Goal: Find specific page/section: Find specific page/section

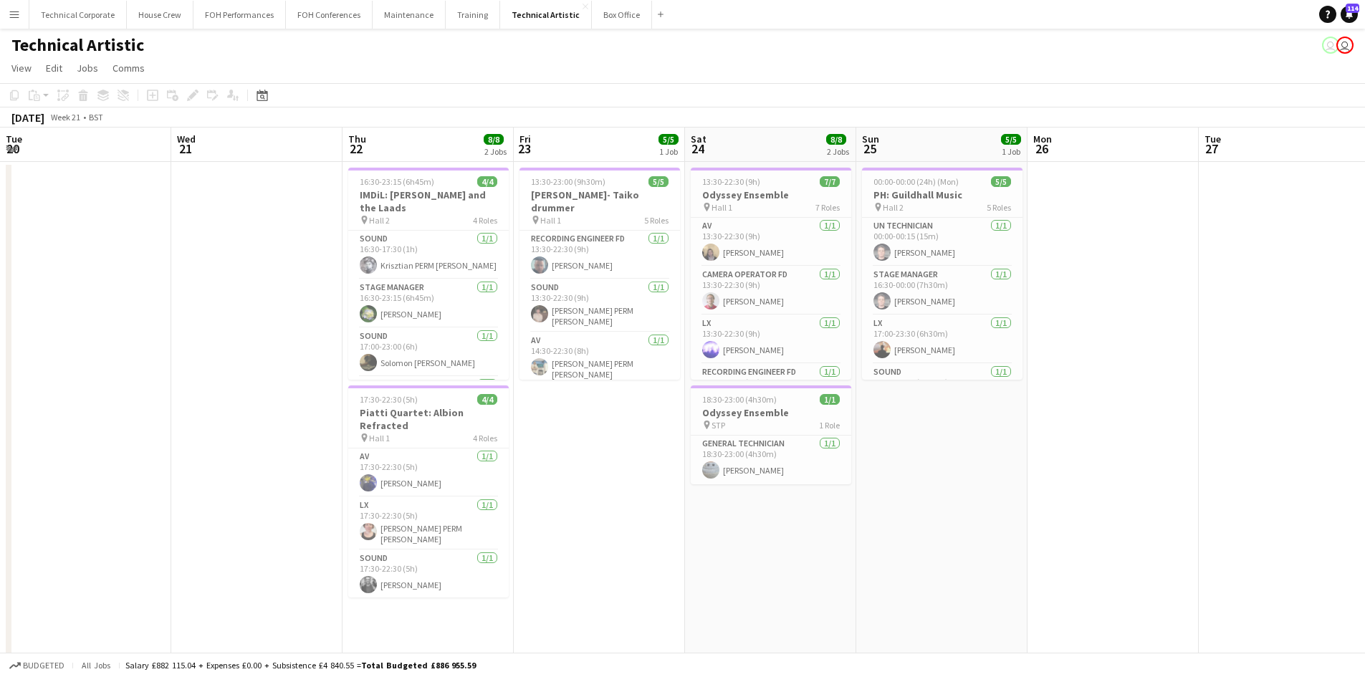
scroll to position [0, 343]
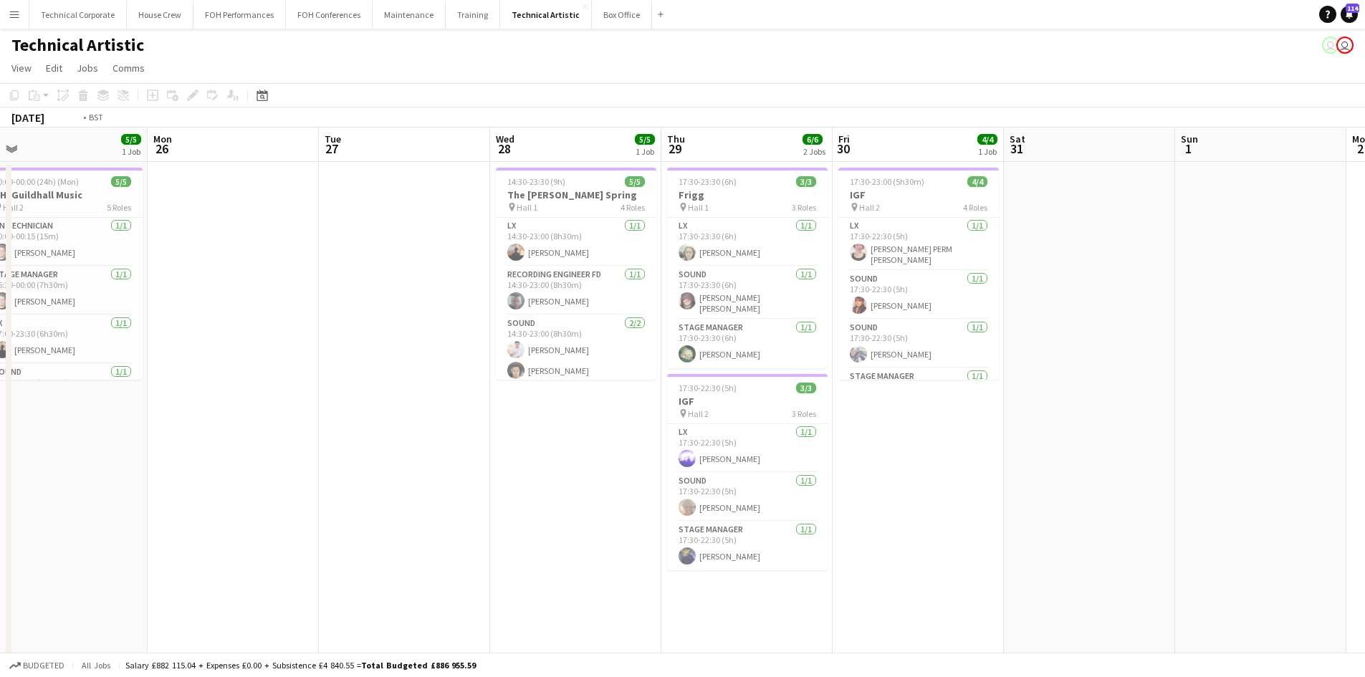
drag, startPoint x: 635, startPoint y: 413, endPoint x: 190, endPoint y: 409, distance: 445.0
click at [190, 409] on app-calendar-viewport "Thu 22 8/8 2 Jobs Fri 23 5/5 1 Job Sat 24 8/8 2 Jobs Sun 25 5/5 1 Job Mon 26 Tu…" at bounding box center [682, 404] width 1365 height 552
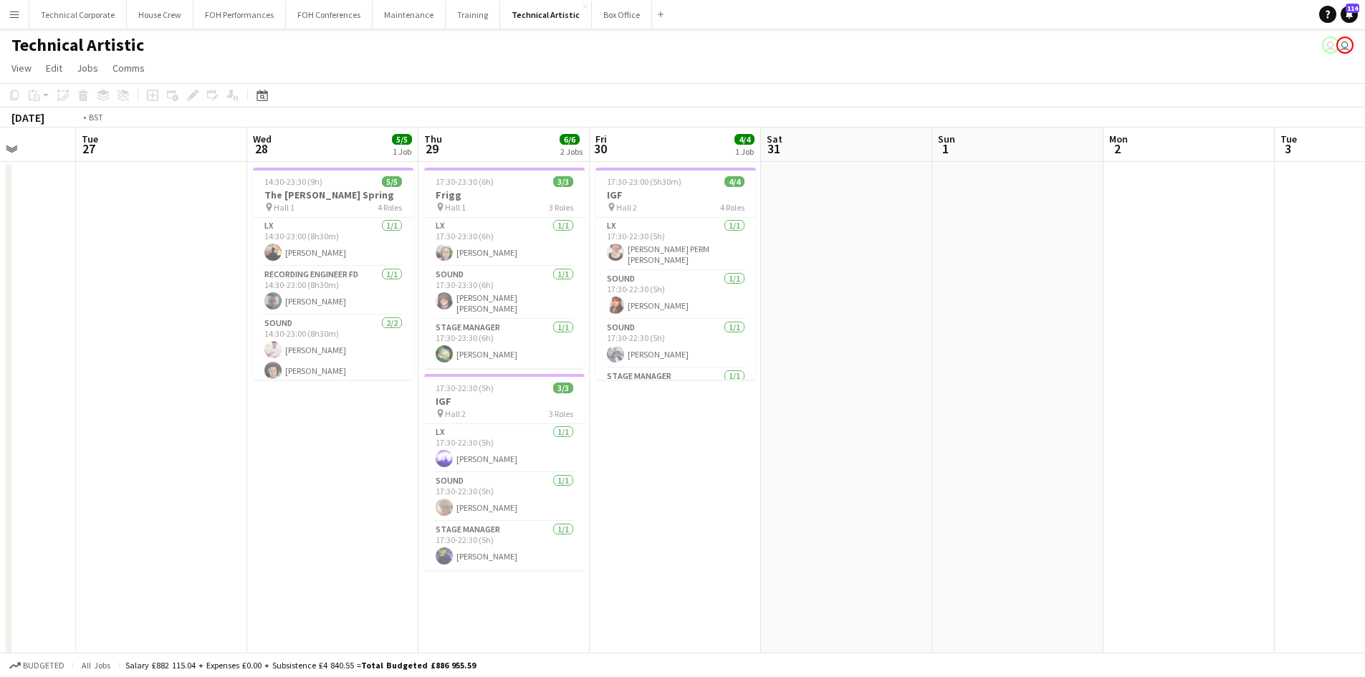
scroll to position [0, 502]
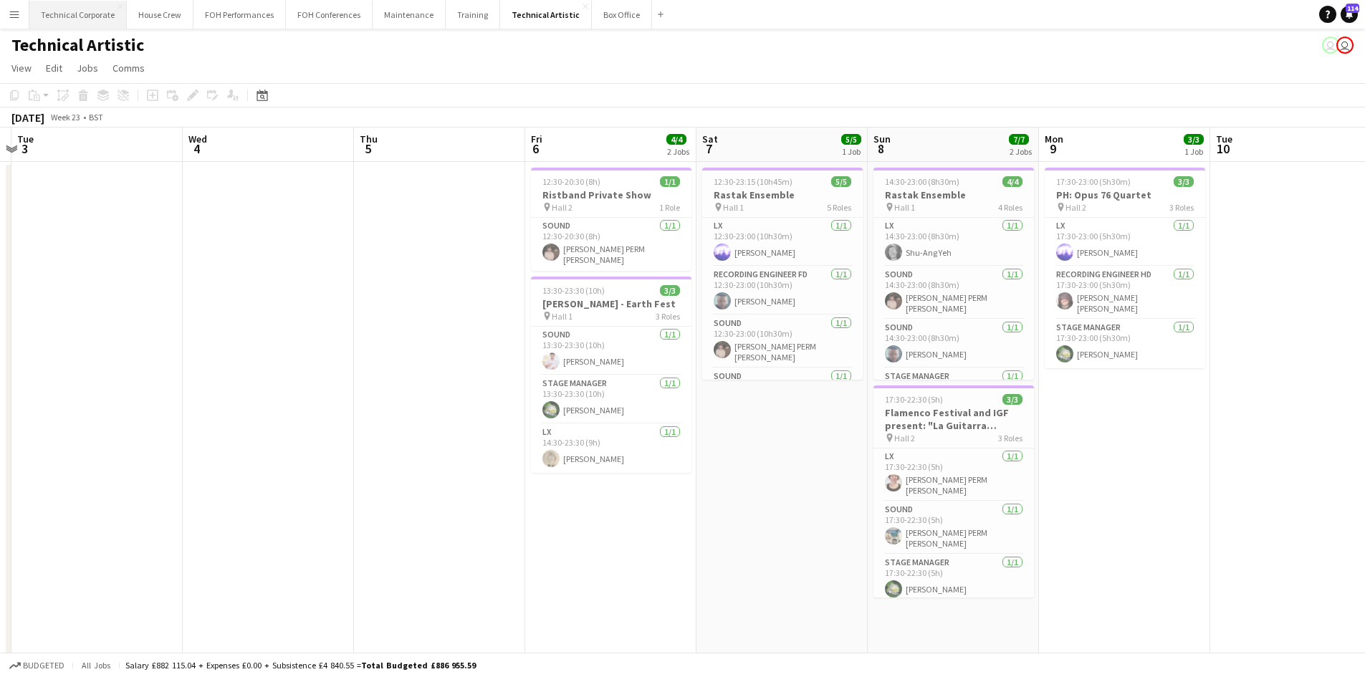
drag, startPoint x: 1151, startPoint y: 499, endPoint x: 92, endPoint y: 12, distance: 1165.7
click at [0, 375] on html "Menu Boards Boards Boards All jobs Status Workforce Workforce My Workforce Recr…" at bounding box center [682, 352] width 1365 height 704
click at [265, 89] on div "Date picker" at bounding box center [262, 95] width 17 height 17
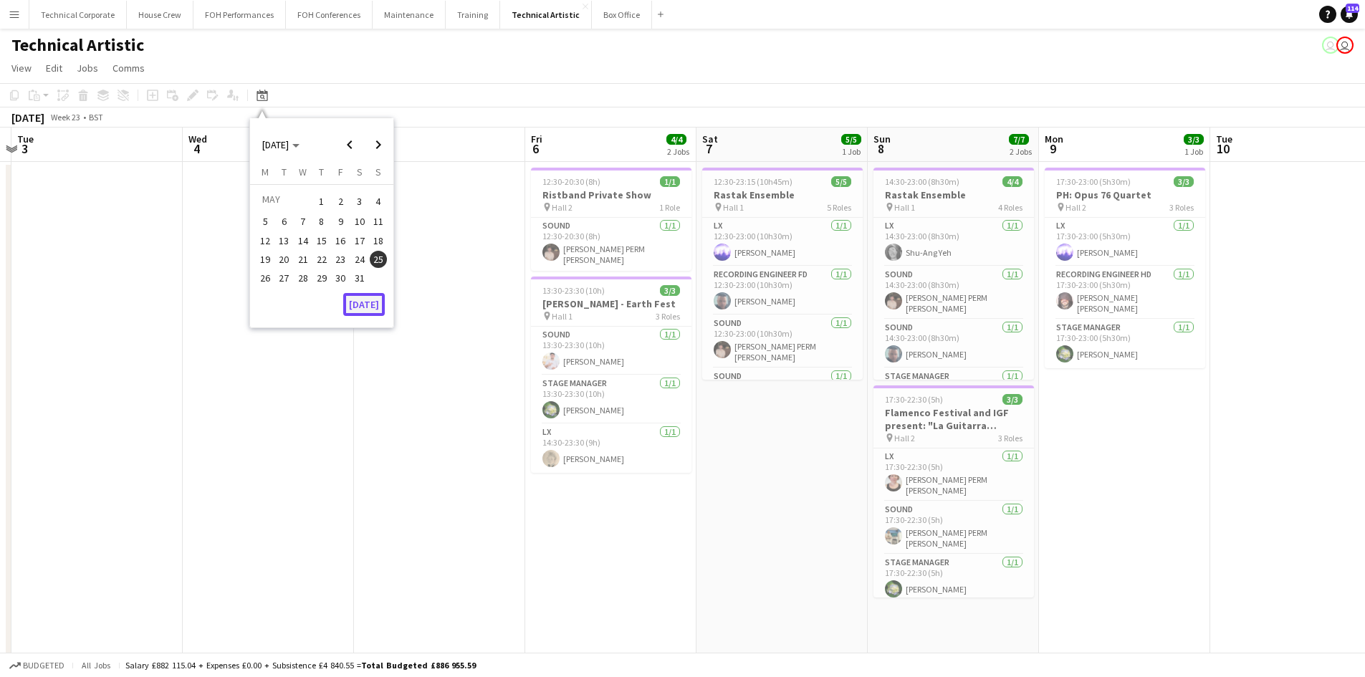
click at [350, 303] on button "[DATE]" at bounding box center [364, 304] width 42 height 23
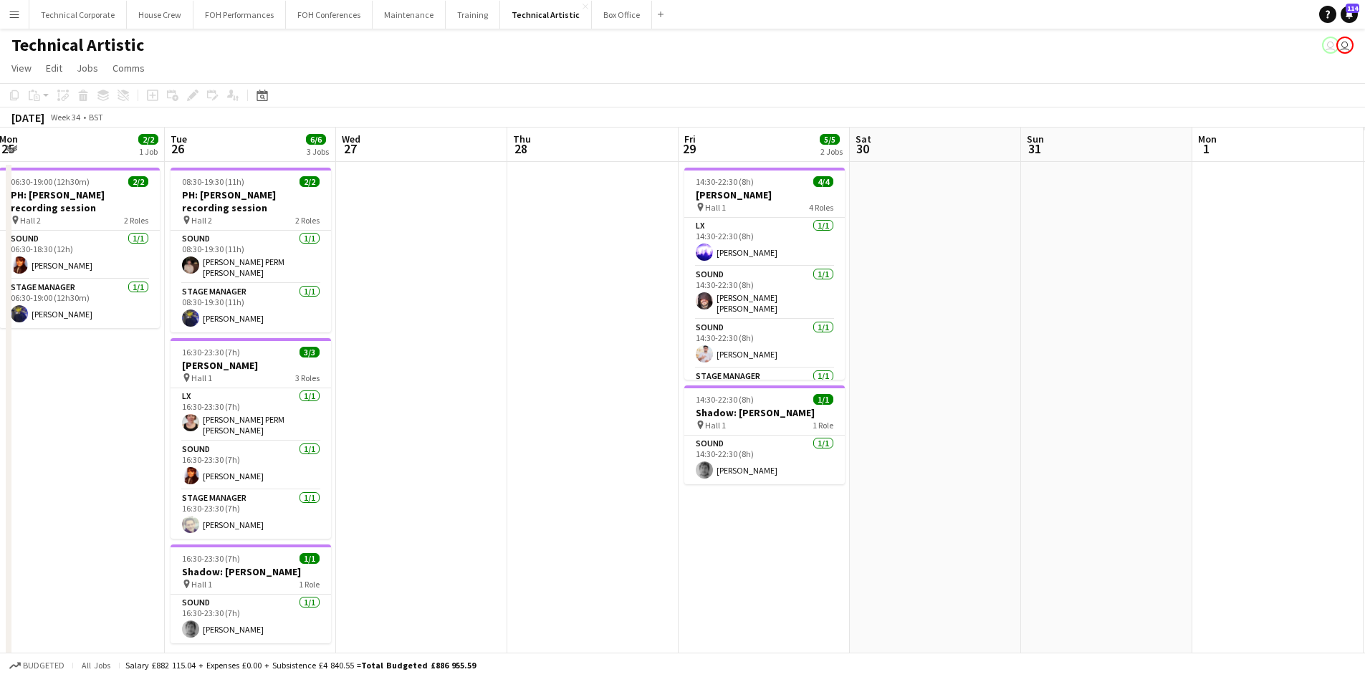
drag, startPoint x: 408, startPoint y: 464, endPoint x: 511, endPoint y: 391, distance: 126.4
click at [173, 423] on app-calendar-viewport "Fri 22 Sat 23 Sun 24 2/2 1 Job Mon 25 2/2 1 Job Tue 26 6/6 3 Jobs Wed 27 Thu 28…" at bounding box center [682, 404] width 1365 height 552
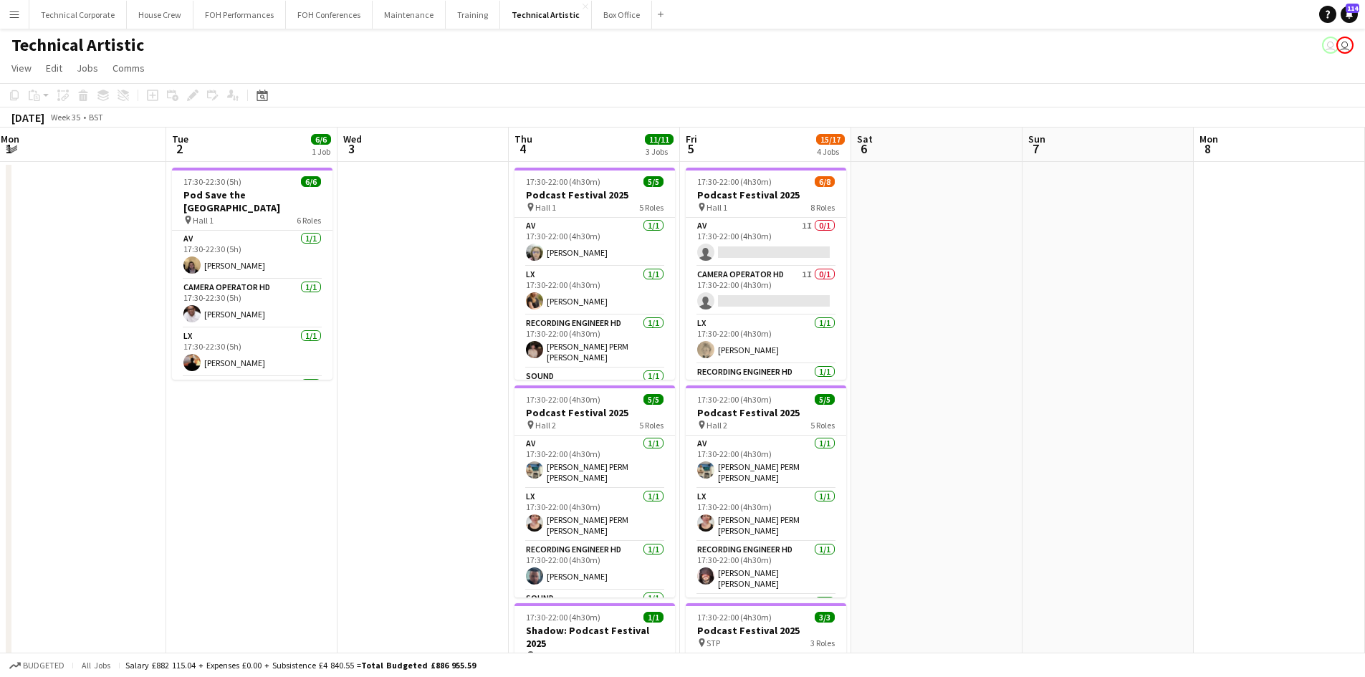
drag, startPoint x: 244, startPoint y: 327, endPoint x: 1268, endPoint y: 438, distance: 1029.8
click at [272, 283] on app-calendar-viewport "Wed 27 Thu 28 Fri 29 5/5 2 Jobs Sat 30 Sun 31 Mon 1 Tue 2 6/6 1 Job Wed 3 Thu 4…" at bounding box center [682, 544] width 1365 height 833
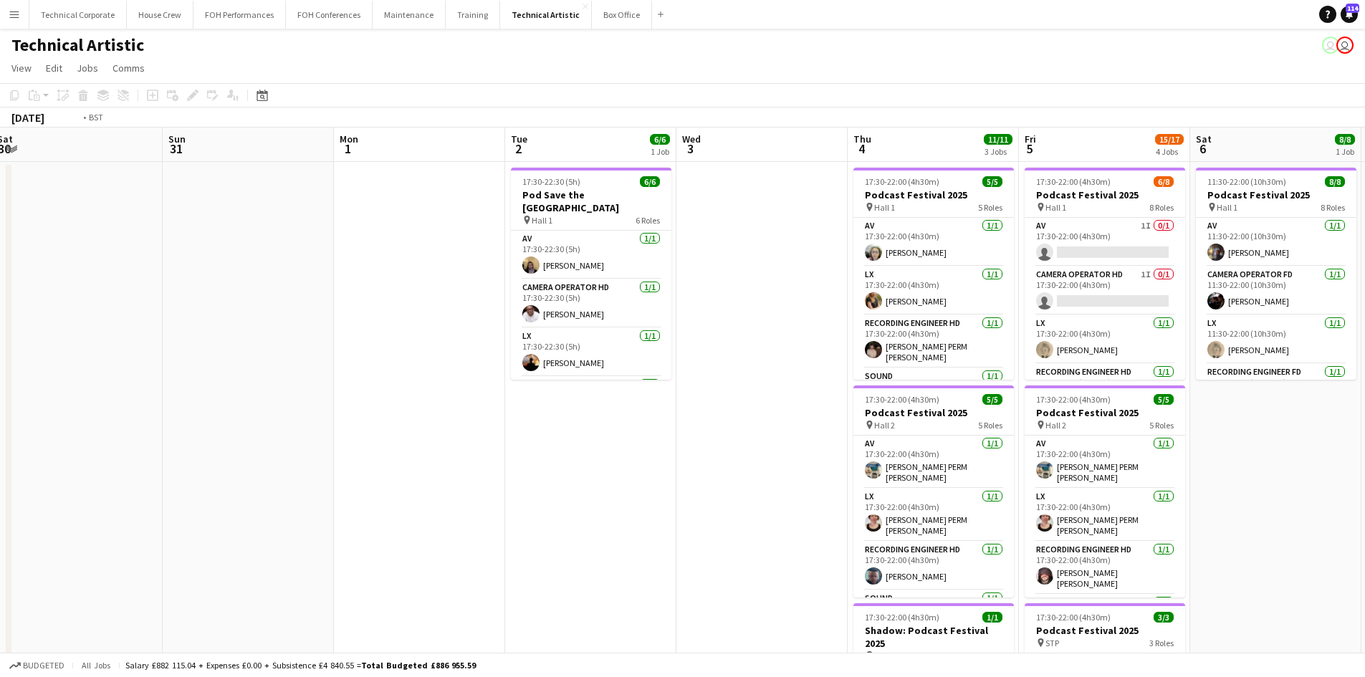
drag, startPoint x: 1144, startPoint y: 456, endPoint x: 451, endPoint y: 407, distance: 694.6
click at [451, 407] on app-calendar-viewport "Wed 27 Thu 28 Fri 29 5/5 2 Jobs Sat 30 Sun 31 Mon 1 Tue 2 6/6 1 Job Wed 3 Thu 4…" at bounding box center [682, 579] width 1365 height 903
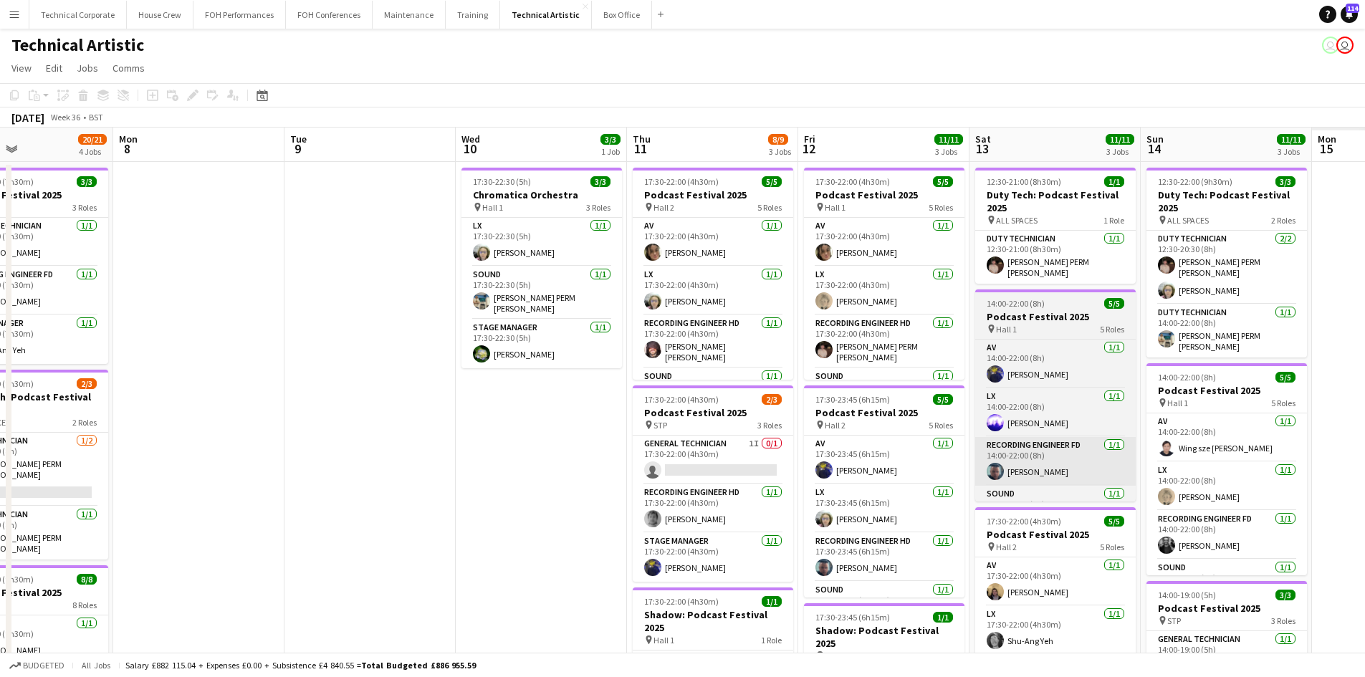
drag, startPoint x: 1078, startPoint y: 477, endPoint x: 1010, endPoint y: 477, distance: 68.8
click at [358, 388] on app-calendar-viewport "Thu 4 11/11 3 Jobs Fri 5 15/17 4 Jobs Sat 6 8/8 1 Job Sun 7 20/21 4 Jobs Mon 8 …" at bounding box center [682, 579] width 1365 height 903
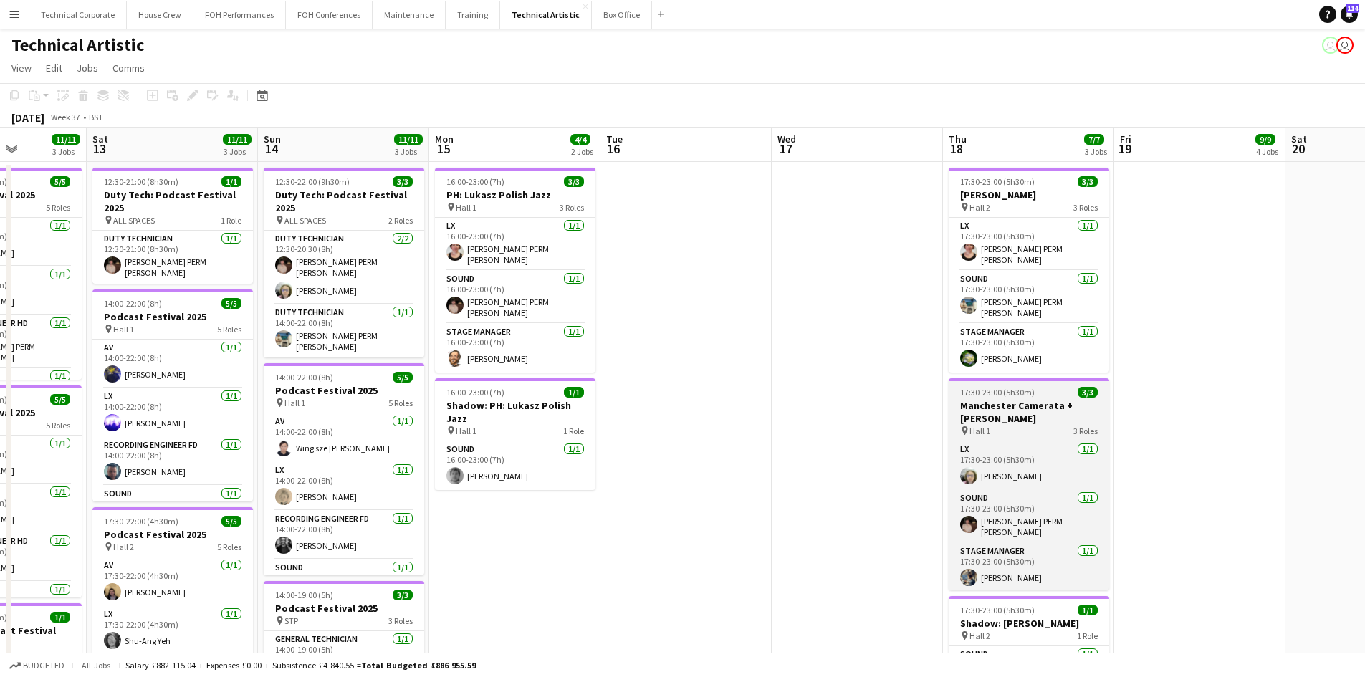
drag, startPoint x: 782, startPoint y: 408, endPoint x: 1105, endPoint y: 402, distance: 323.2
click at [337, 327] on app-calendar-viewport "Wed 10 3/3 1 Job Thu 11 8/9 3 Jobs Fri 12 11/11 3 Jobs Sat 13 11/11 3 Jobs Sun …" at bounding box center [682, 579] width 1365 height 903
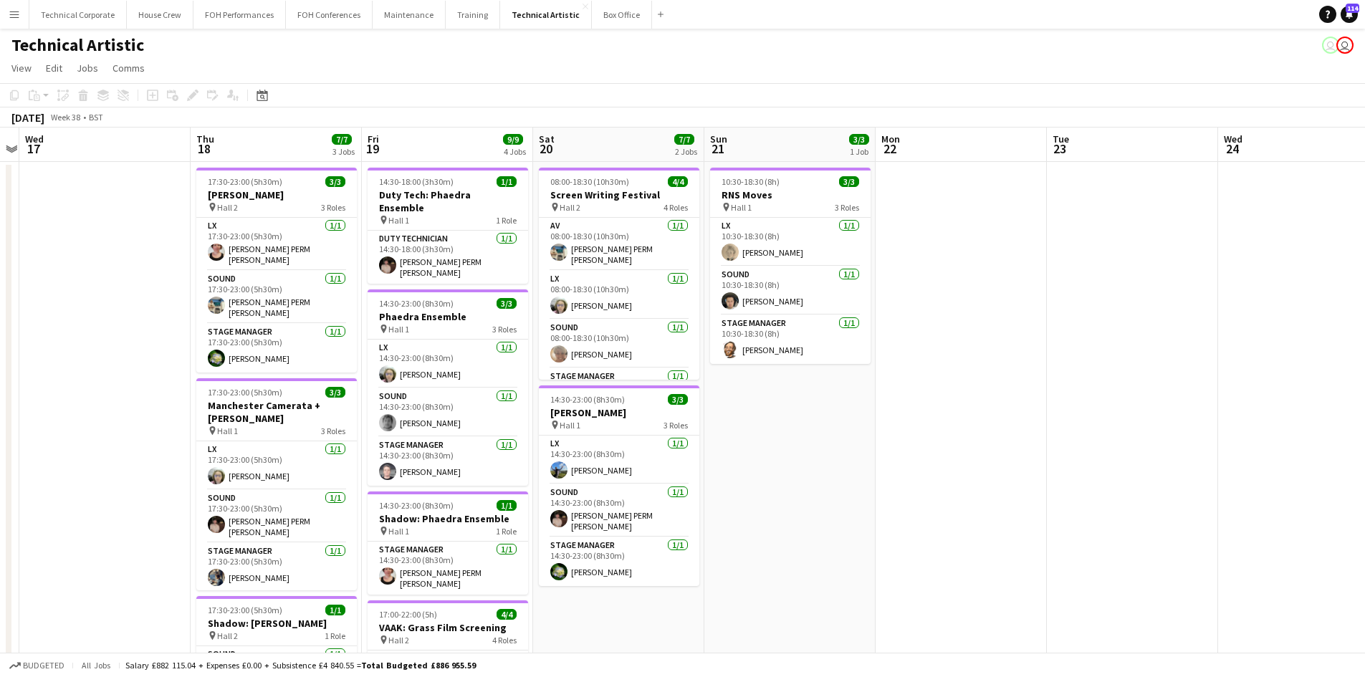
drag, startPoint x: 1221, startPoint y: 427, endPoint x: 575, endPoint y: 434, distance: 646.3
click at [573, 441] on app-calendar-viewport "Sun 14 11/11 3 Jobs Mon 15 4/4 2 Jobs Tue 16 Wed 17 Thu 18 7/7 3 Jobs Fri 19 9/…" at bounding box center [682, 579] width 1365 height 903
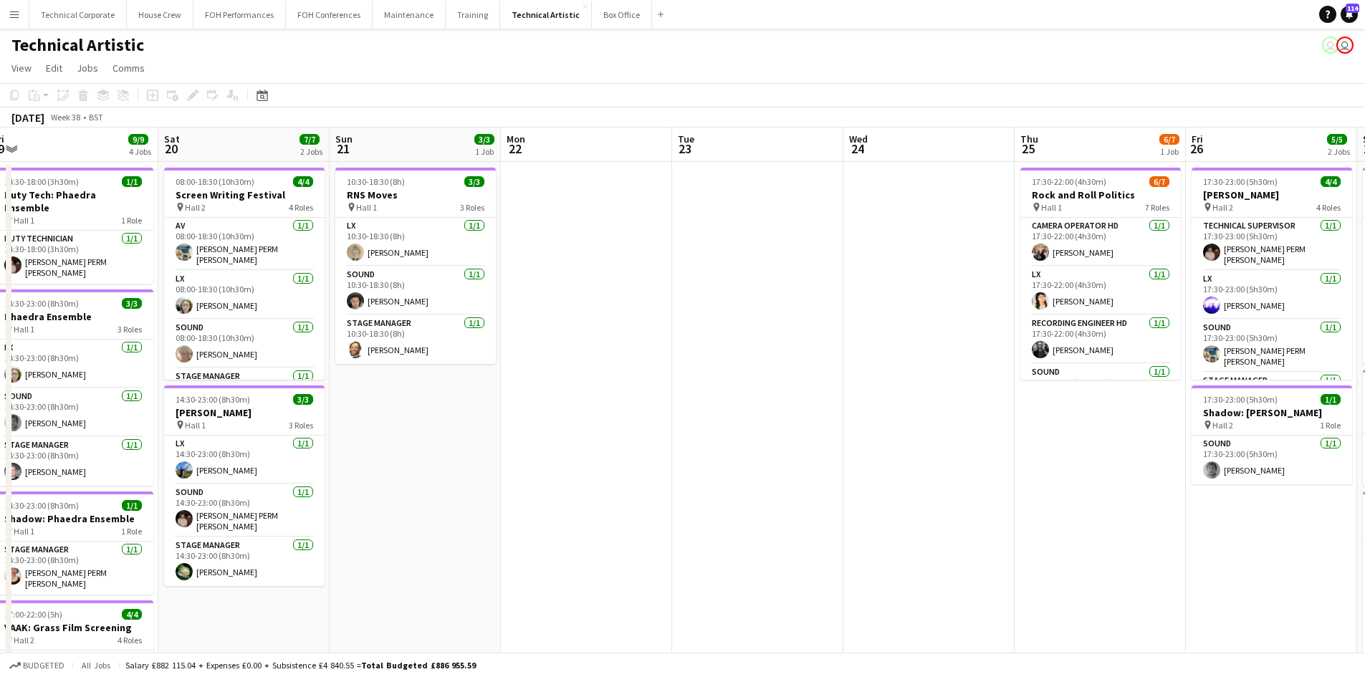
drag, startPoint x: 671, startPoint y: 444, endPoint x: -114, endPoint y: 328, distance: 793.7
click at [0, 328] on html "Menu Boards Boards Boards All jobs Status Workforce Workforce My Workforce Recr…" at bounding box center [682, 527] width 1365 height 1055
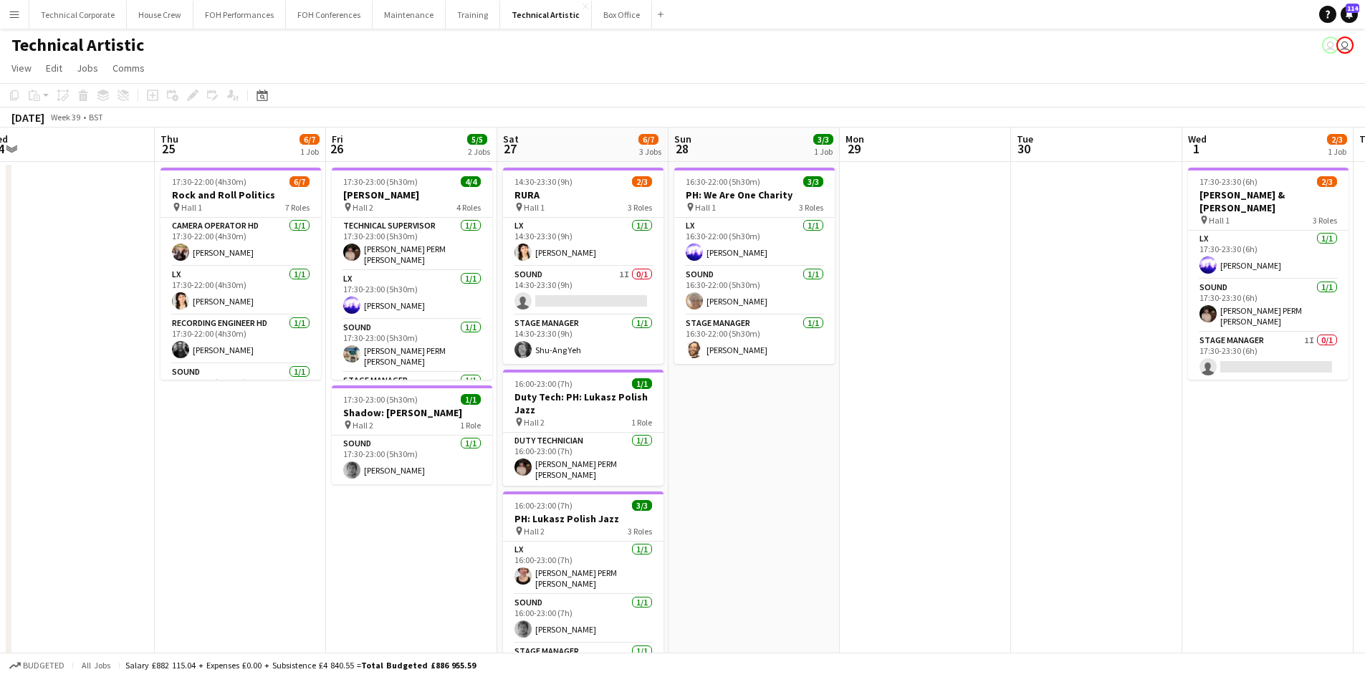
drag, startPoint x: 1070, startPoint y: 456, endPoint x: 344, endPoint y: 348, distance: 733.8
click at [344, 348] on app-calendar-viewport "Mon 22 Tue 23 Wed 24 Thu 25 6/7 1 Job Fri 26 5/5 2 Jobs Sat 27 6/7 3 Jobs Sun 2…" at bounding box center [682, 579] width 1365 height 903
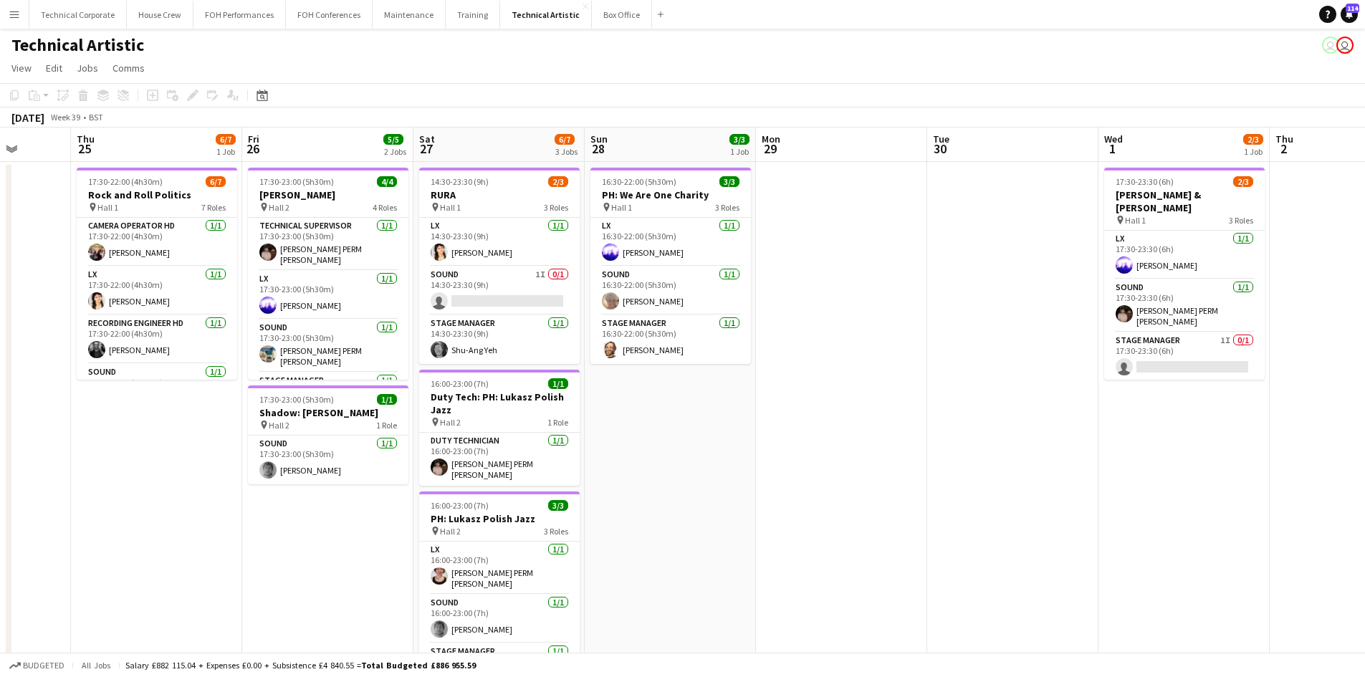
scroll to position [0, 458]
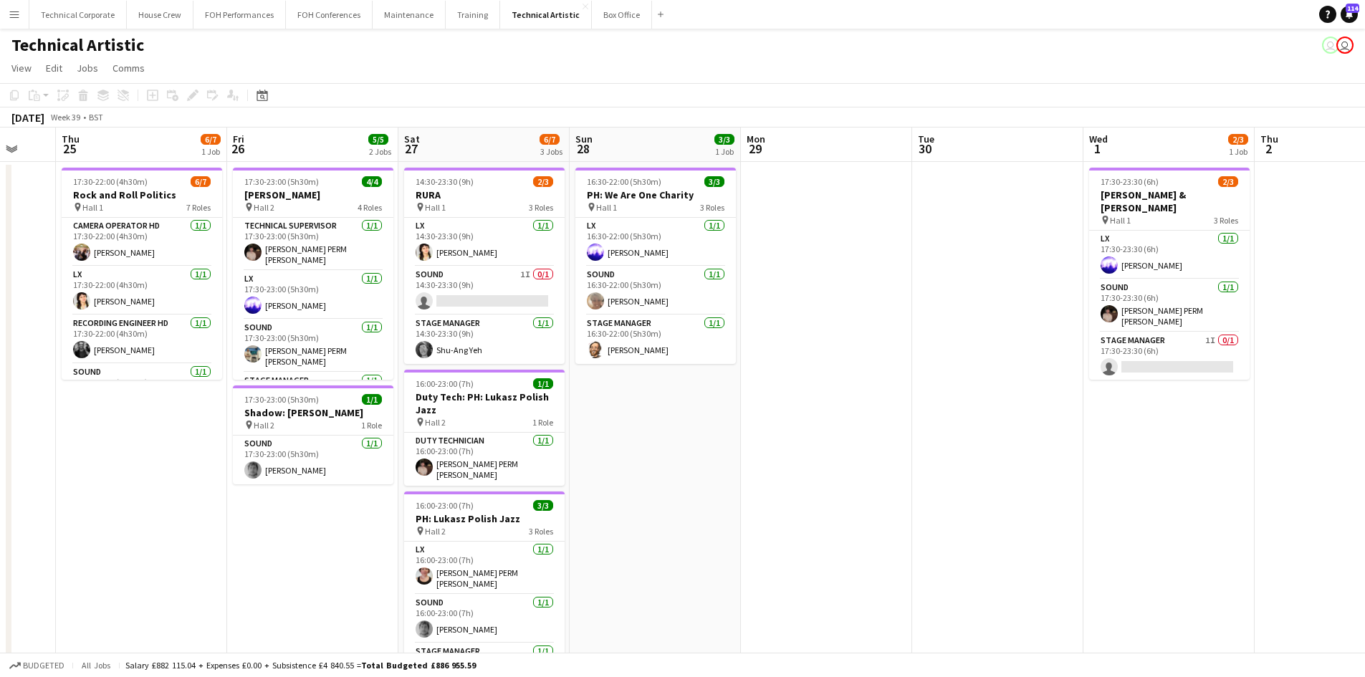
drag, startPoint x: 906, startPoint y: 413, endPoint x: 788, endPoint y: 415, distance: 117.5
click at [807, 432] on app-calendar-viewport "Mon 22 Tue 23 Wed 24 Thu 25 6/7 1 Job Fri 26 5/5 2 Jobs Sat 27 6/7 3 Jobs Sun 2…" at bounding box center [682, 579] width 1365 height 903
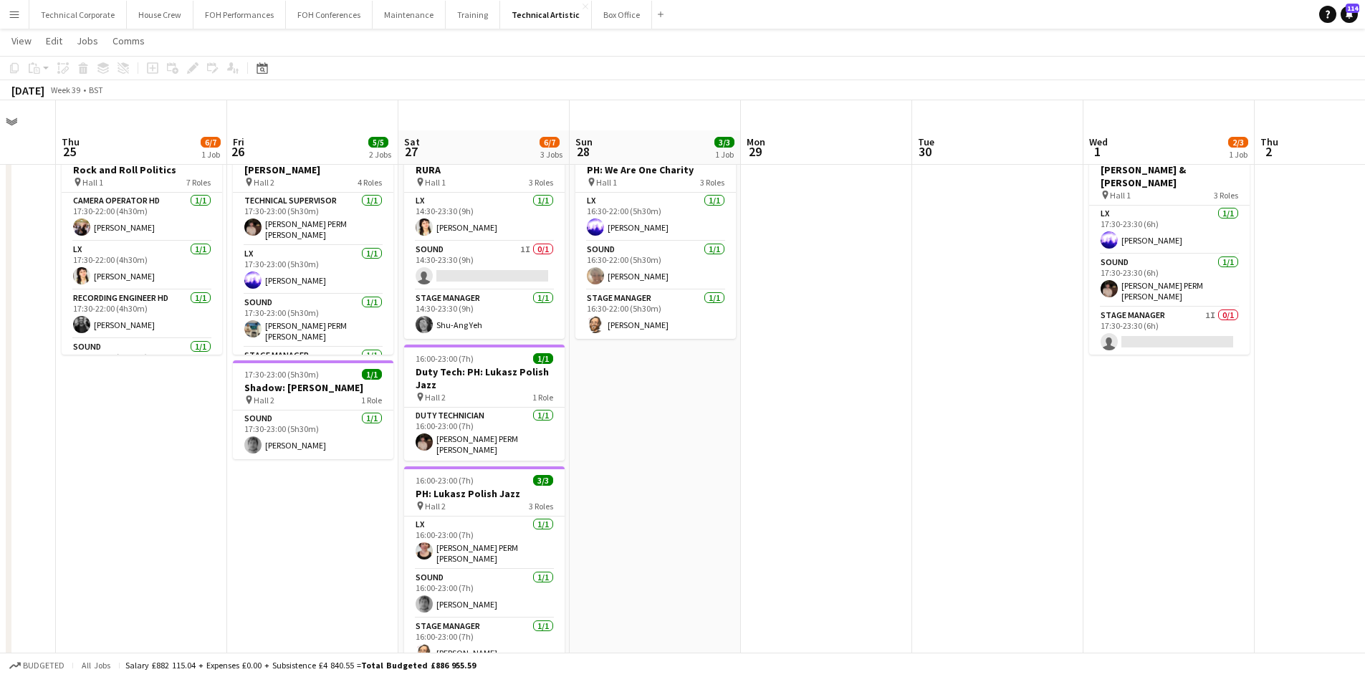
scroll to position [0, 0]
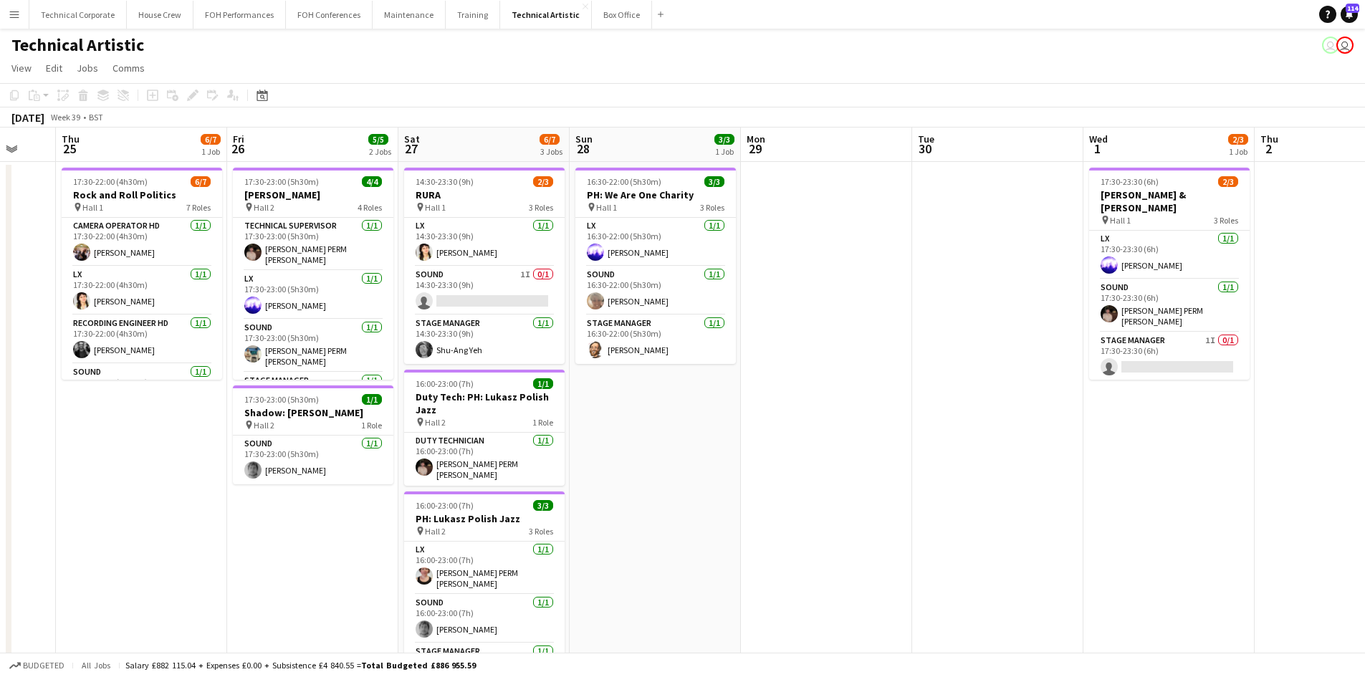
click at [641, 164] on app-date-cell "16:30-22:00 (5h30m) 3/3 PH: We Are One Charity pin Hall 1 3 Roles LX [DATE] 16:…" at bounding box center [655, 596] width 171 height 868
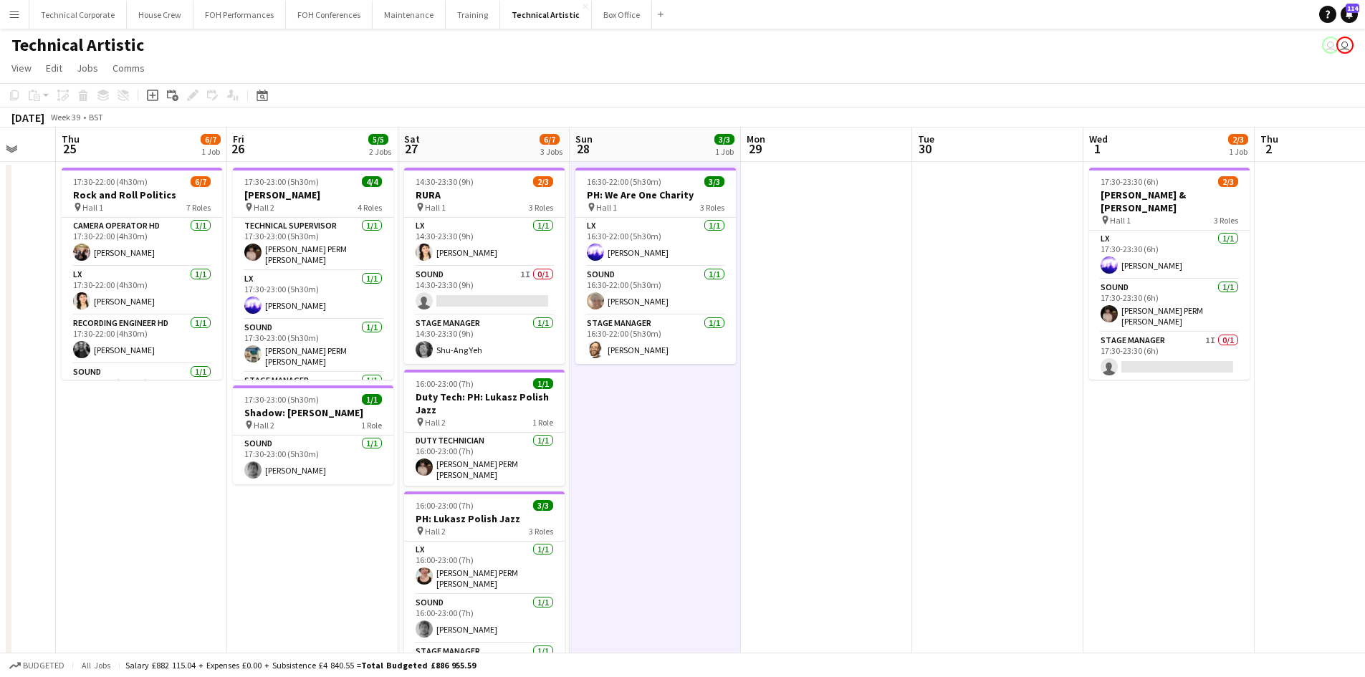
click at [650, 518] on app-date-cell "16:30-22:00 (5h30m) 3/3 PH: We Are One Charity pin Hall 1 3 Roles LX [DATE] 16:…" at bounding box center [655, 596] width 171 height 868
